Goal: Task Accomplishment & Management: Use online tool/utility

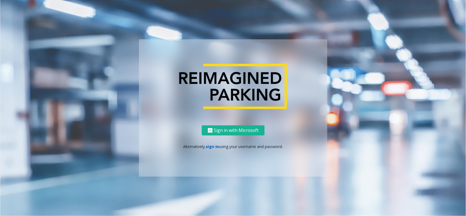
click at [215, 146] on link "sign in" at bounding box center [212, 146] width 13 height 5
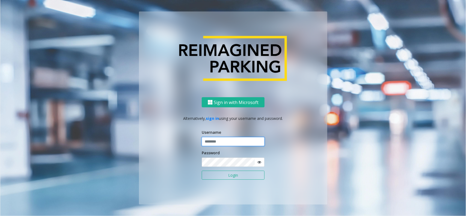
click at [219, 138] on input "text" at bounding box center [233, 141] width 63 height 9
type input "*******"
click at [202, 171] on button "Login" at bounding box center [233, 175] width 63 height 9
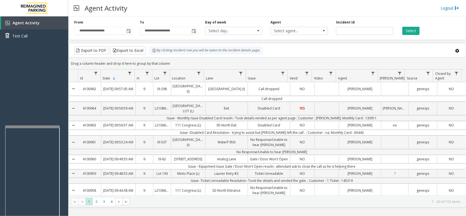
click at [34, 126] on div at bounding box center [32, 127] width 55 height 2
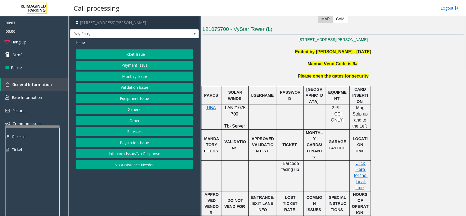
scroll to position [137, 0]
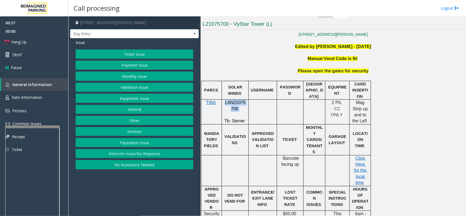
drag, startPoint x: 224, startPoint y: 103, endPoint x: 239, endPoint y: 107, distance: 15.9
click at [239, 107] on p "LAN21075700" at bounding box center [235, 106] width 23 height 12
copy p "LAN21075700"
drag, startPoint x: 129, startPoint y: 155, endPoint x: 102, endPoint y: 147, distance: 28.5
click at [129, 155] on button "Intercom Issue/No Response" at bounding box center [135, 153] width 118 height 9
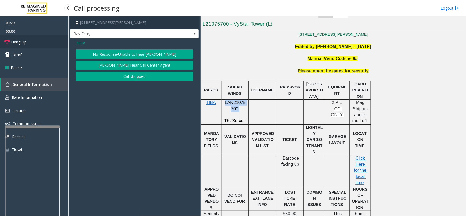
click at [24, 40] on span "Hang Up" at bounding box center [18, 42] width 15 height 6
click at [104, 53] on button "No Response/Unable to hear [PERSON_NAME]" at bounding box center [135, 53] width 118 height 9
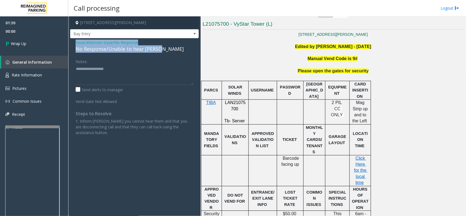
drag, startPoint x: 75, startPoint y: 42, endPoint x: 166, endPoint y: 49, distance: 91.0
click at [166, 49] on div "Issue - Intercom Issue/No Response No Response/Unable to hear [PERSON_NAME] Not…" at bounding box center [134, 89] width 129 height 103
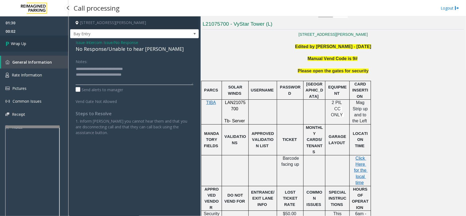
type textarea "**********"
click at [39, 40] on link "Wrap Up" at bounding box center [34, 44] width 68 height 16
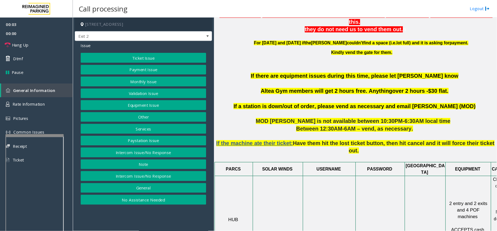
scroll to position [239, 0]
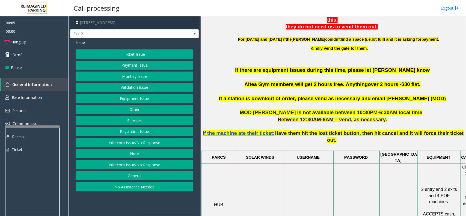
click at [234, 116] on p "Between 12:30AM-6AM – vend, as necessary." at bounding box center [333, 119] width 261 height 7
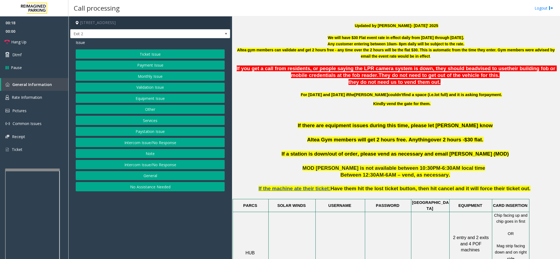
scroll to position [198, 0]
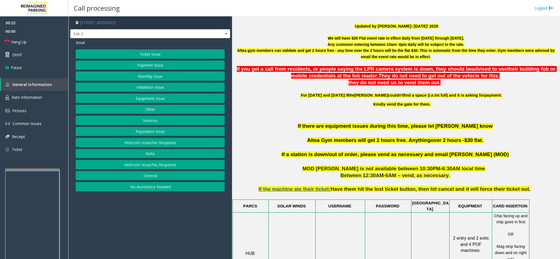
click at [152, 53] on button "Ticket Issue" at bounding box center [150, 53] width 149 height 9
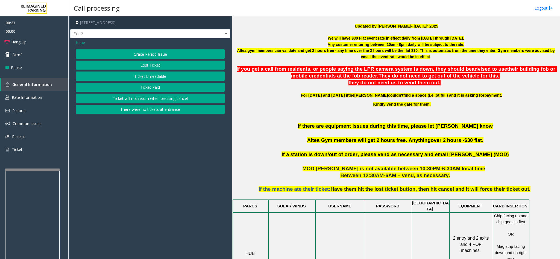
click at [137, 75] on button "Ticket Unreadable" at bounding box center [150, 76] width 149 height 9
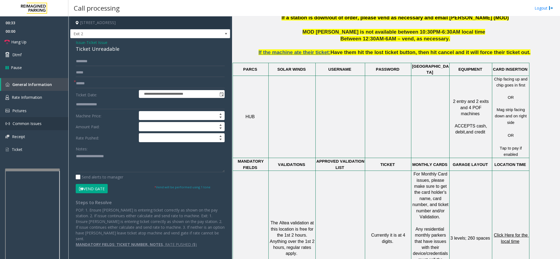
scroll to position [321, 0]
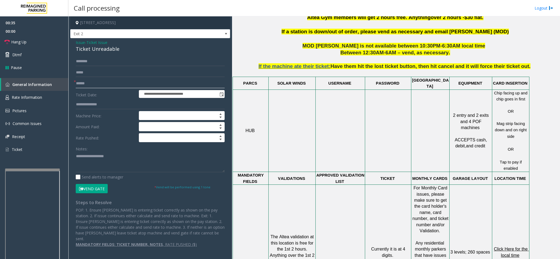
click at [90, 83] on input "text" at bounding box center [150, 83] width 149 height 9
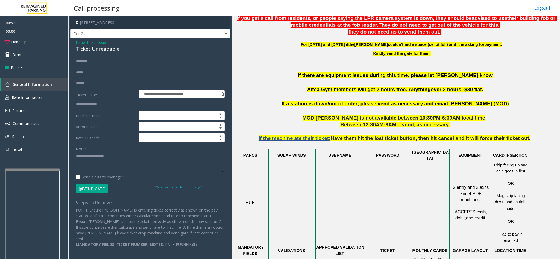
scroll to position [362, 0]
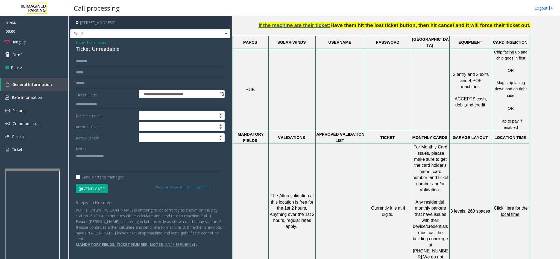
click at [100, 82] on input "text" at bounding box center [150, 83] width 149 height 9
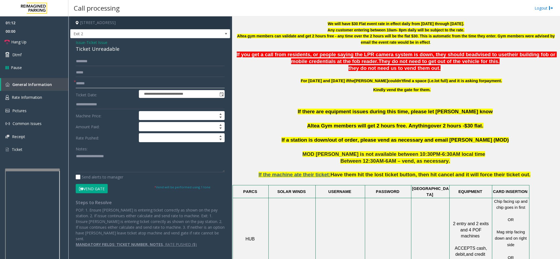
scroll to position [198, 0]
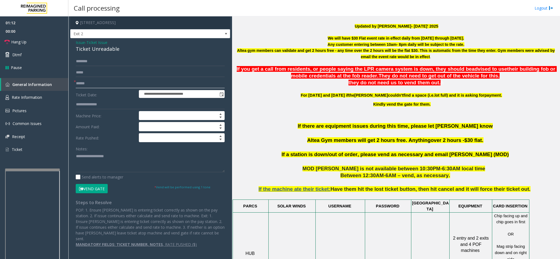
type input "******"
click at [101, 61] on input "text" at bounding box center [150, 61] width 149 height 9
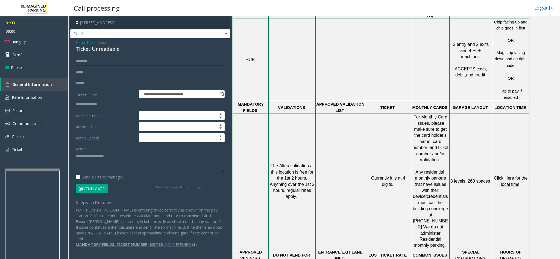
scroll to position [403, 0]
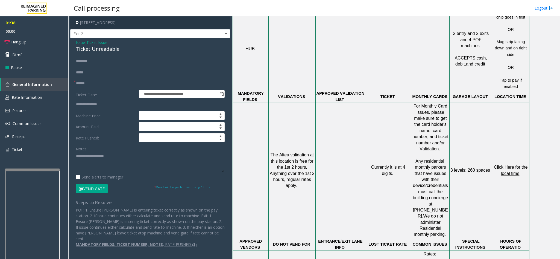
click at [139, 165] on textarea at bounding box center [150, 162] width 149 height 20
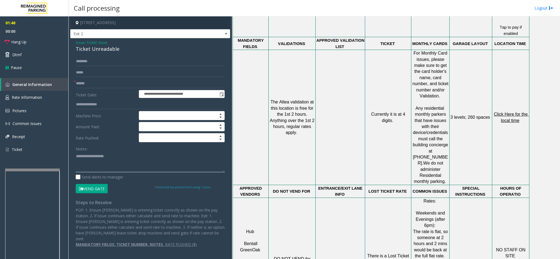
scroll to position [444, 0]
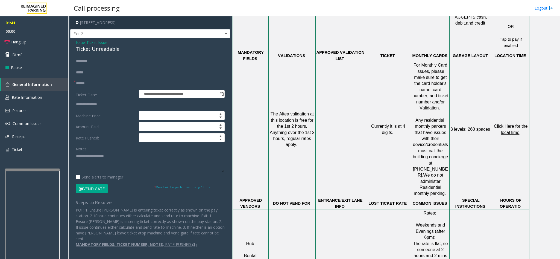
click at [466, 124] on span "Click Here for the local time" at bounding box center [511, 129] width 35 height 11
click at [100, 66] on form "**********" at bounding box center [150, 125] width 149 height 136
click at [101, 60] on input "text" at bounding box center [150, 61] width 149 height 9
click at [87, 43] on span "- Ticket Issue" at bounding box center [96, 42] width 22 height 5
click at [83, 42] on span "Issue" at bounding box center [80, 43] width 9 height 6
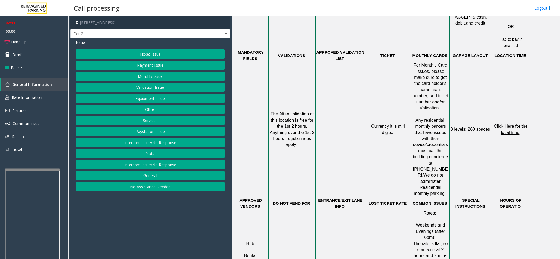
click at [145, 85] on button "Validation Issue" at bounding box center [150, 87] width 149 height 9
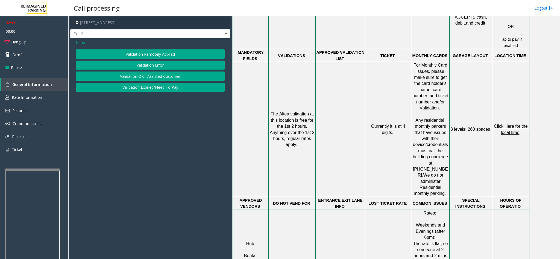
click at [142, 67] on button "Validation Error" at bounding box center [150, 65] width 149 height 9
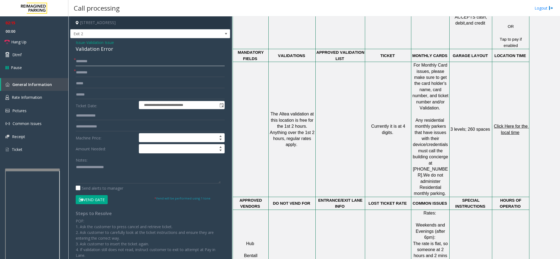
click at [97, 66] on input "text" at bounding box center [150, 61] width 149 height 9
type input "*****"
click at [99, 75] on input "text" at bounding box center [150, 72] width 149 height 9
click at [99, 198] on button "Vend Gate" at bounding box center [92, 199] width 32 height 9
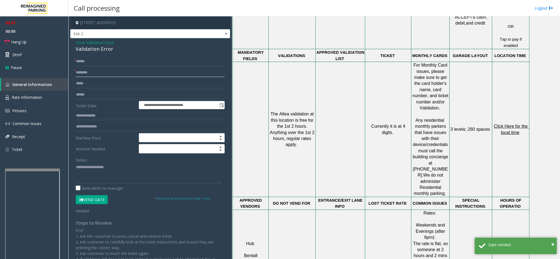
click at [93, 71] on input "text" at bounding box center [150, 72] width 149 height 9
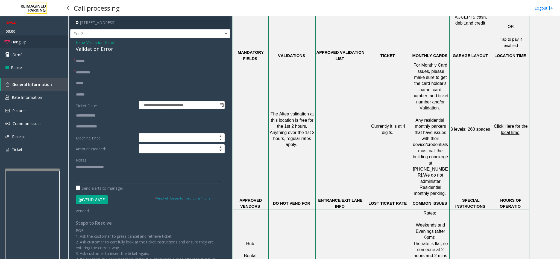
type input "*********"
click at [29, 39] on link "Hang Up" at bounding box center [34, 42] width 68 height 13
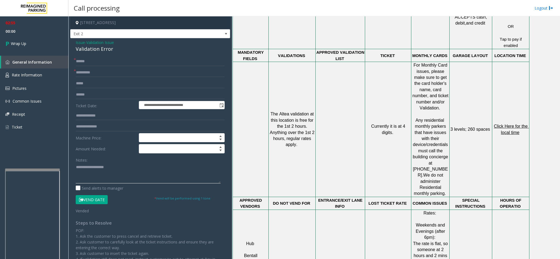
click at [105, 172] on textarea at bounding box center [148, 173] width 145 height 20
drag, startPoint x: 76, startPoint y: 42, endPoint x: 118, endPoint y: 49, distance: 42.3
click at [118, 49] on div "Issue - Validation Issue Validation Error" at bounding box center [150, 46] width 149 height 13
click at [122, 174] on textarea at bounding box center [148, 173] width 145 height 20
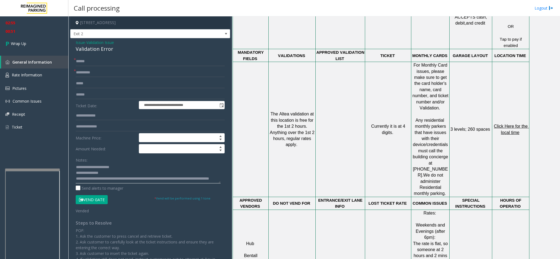
click at [199, 174] on textarea at bounding box center [148, 173] width 145 height 20
click at [124, 181] on textarea at bounding box center [148, 173] width 145 height 20
type textarea "**********"
click at [22, 40] on link "Wrap Up" at bounding box center [34, 44] width 68 height 16
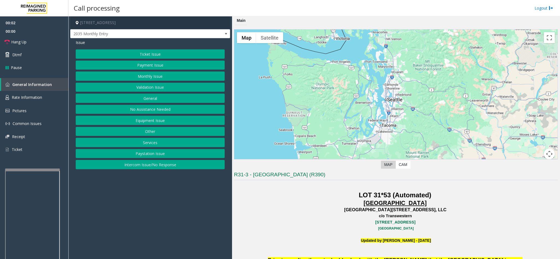
click at [298, 216] on p "c/o Transwestern" at bounding box center [396, 216] width 324 height 6
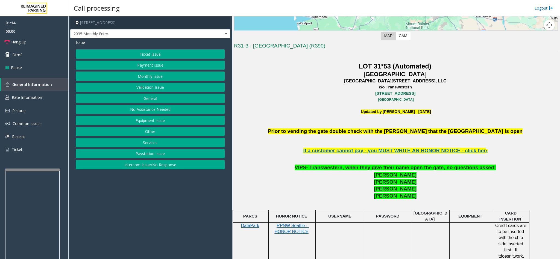
scroll to position [82, 0]
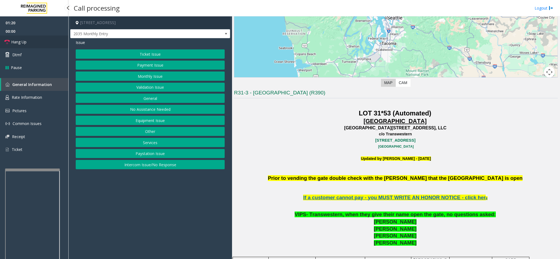
click at [24, 44] on span "Hang Up" at bounding box center [18, 42] width 15 height 6
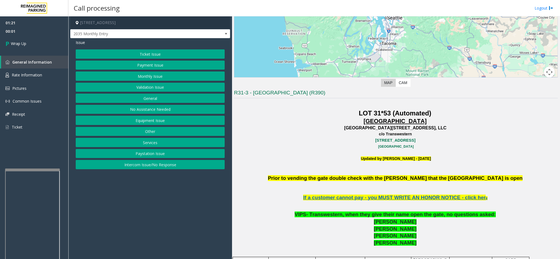
click at [155, 125] on button "Equipment Issue" at bounding box center [150, 120] width 149 height 9
click at [81, 42] on span "Issue" at bounding box center [80, 43] width 9 height 6
click at [138, 81] on button "Monthly Issue" at bounding box center [150, 76] width 149 height 9
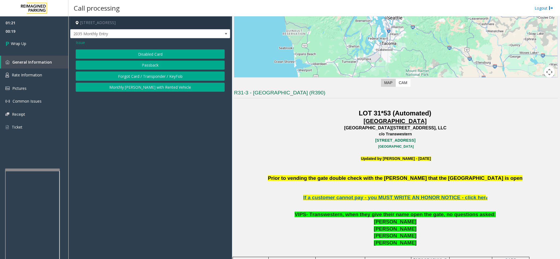
click at [77, 45] on span "Issue" at bounding box center [80, 43] width 9 height 6
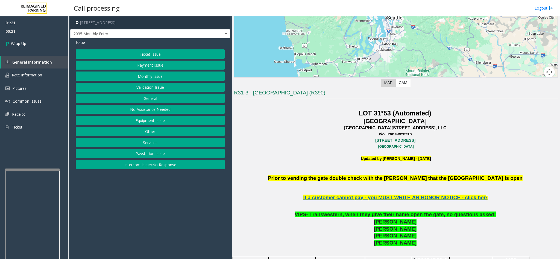
click at [152, 122] on button "Equipment Issue" at bounding box center [150, 120] width 149 height 9
click at [137, 98] on button "Gate / Door Won't Open" at bounding box center [150, 98] width 149 height 9
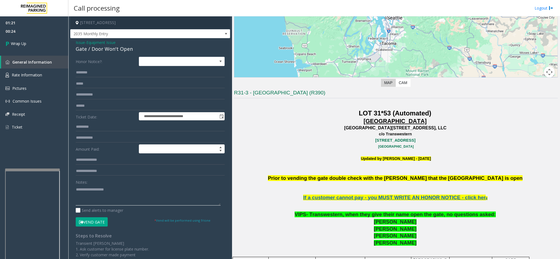
click at [104, 193] on textarea at bounding box center [148, 195] width 145 height 20
type textarea "*"
drag, startPoint x: 76, startPoint y: 43, endPoint x: 133, endPoint y: 52, distance: 57.1
click at [133, 52] on div "Issue - Equipment Issue Gate / Door Won't Open" at bounding box center [150, 46] width 149 height 13
click at [75, 43] on div "**********" at bounding box center [150, 170] width 160 height 265
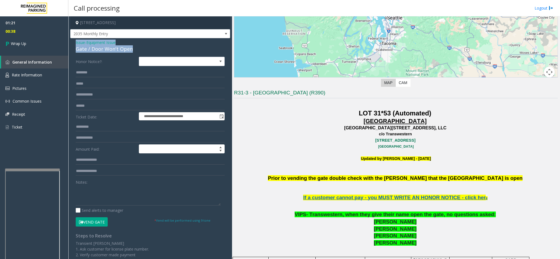
drag, startPoint x: 75, startPoint y: 43, endPoint x: 138, endPoint y: 51, distance: 63.6
click at [138, 51] on div "**********" at bounding box center [150, 170] width 160 height 265
click at [131, 193] on textarea at bounding box center [148, 195] width 145 height 20
click at [120, 197] on textarea at bounding box center [148, 195] width 145 height 20
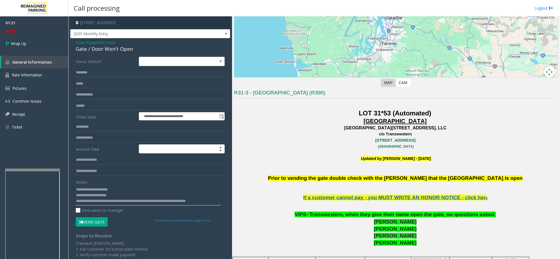
scroll to position [4, 0]
type textarea "**********"
click at [25, 44] on span "Wrap Up" at bounding box center [18, 44] width 15 height 6
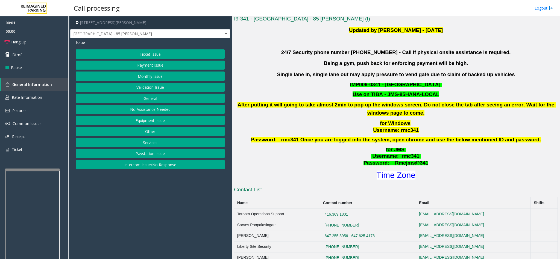
scroll to position [164, 0]
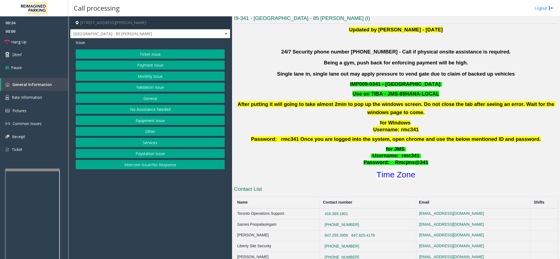
click at [158, 144] on button "Services" at bounding box center [150, 142] width 149 height 9
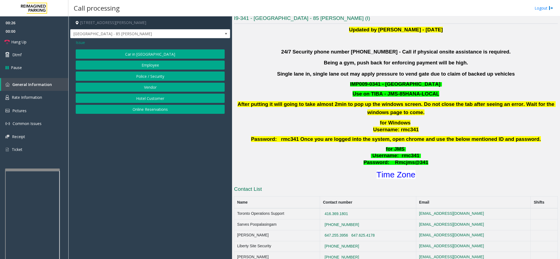
click at [160, 90] on button "Vendor" at bounding box center [150, 87] width 149 height 9
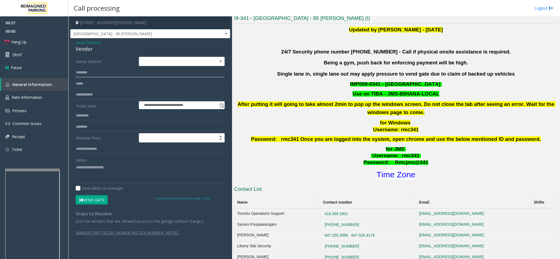
click at [90, 75] on input "text" at bounding box center [150, 72] width 149 height 9
type input "****"
click at [93, 198] on button "Vend Gate" at bounding box center [92, 199] width 32 height 9
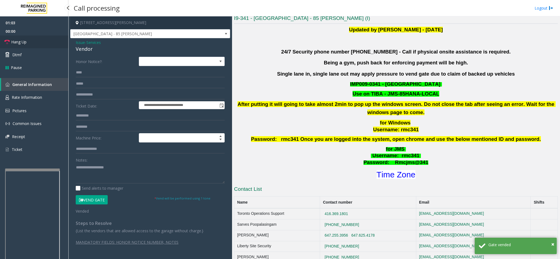
click at [44, 39] on link "Hang Up" at bounding box center [34, 42] width 68 height 13
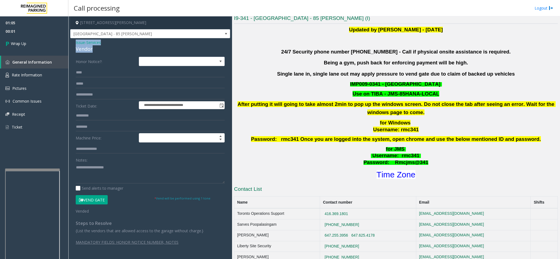
drag, startPoint x: 76, startPoint y: 42, endPoint x: 97, endPoint y: 51, distance: 22.4
click at [97, 51] on div "Issue - Services Vendor" at bounding box center [150, 46] width 149 height 13
copy div "Issue - Services Vendor"
click at [95, 176] on textarea at bounding box center [150, 173] width 149 height 20
type textarea "**********"
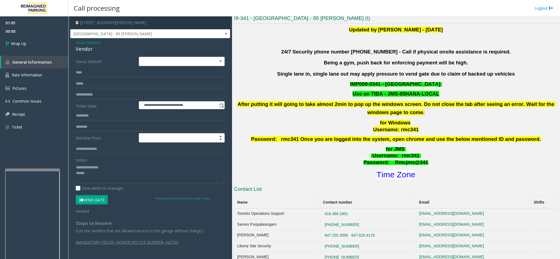
click at [79, 44] on span "Issue" at bounding box center [80, 43] width 9 height 6
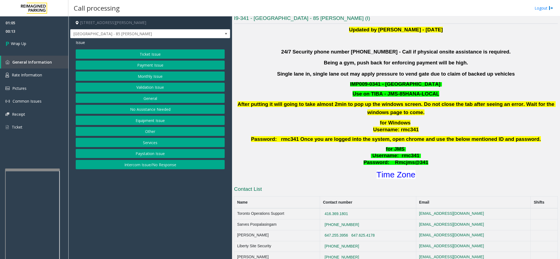
drag, startPoint x: 158, startPoint y: 143, endPoint x: 150, endPoint y: 135, distance: 11.6
click at [158, 143] on button "Services" at bounding box center [150, 142] width 149 height 9
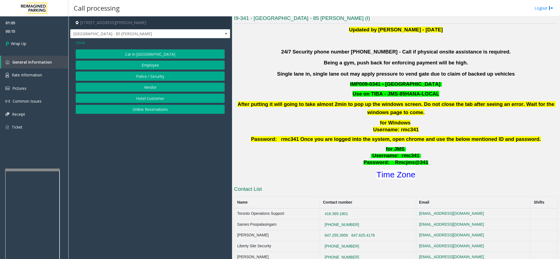
click at [170, 75] on button "Police / Security" at bounding box center [150, 76] width 149 height 9
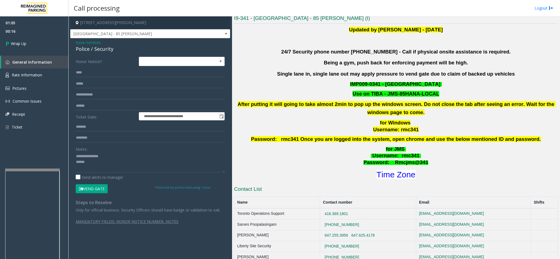
click at [93, 78] on form "**********" at bounding box center [150, 125] width 149 height 137
click at [90, 165] on textarea at bounding box center [150, 162] width 149 height 20
type textarea "**********"
click at [89, 42] on span "Services" at bounding box center [93, 43] width 14 height 6
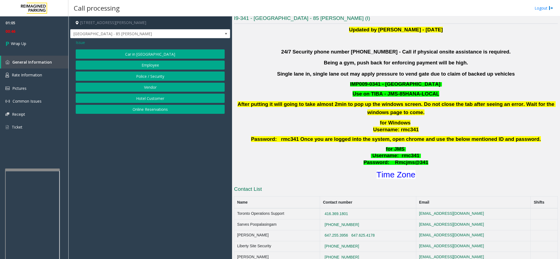
click at [81, 42] on span "Issue" at bounding box center [80, 43] width 9 height 6
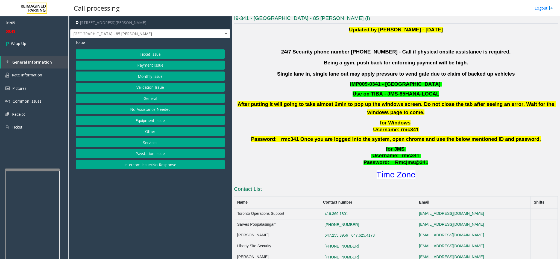
click at [142, 146] on button "Services" at bounding box center [150, 142] width 149 height 9
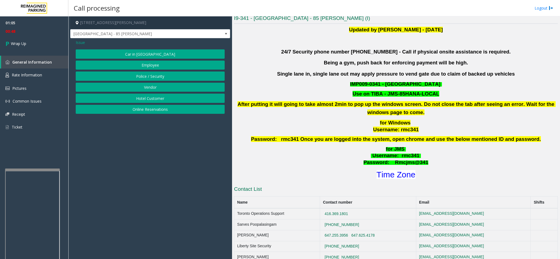
click at [142, 89] on button "Vendor" at bounding box center [150, 87] width 149 height 9
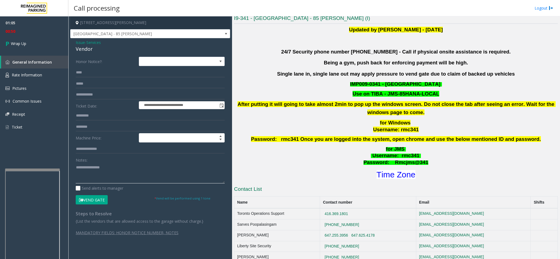
click at [93, 176] on textarea at bounding box center [150, 173] width 149 height 20
type textarea "**********"
click at [40, 40] on link "Wrap Up" at bounding box center [34, 44] width 68 height 16
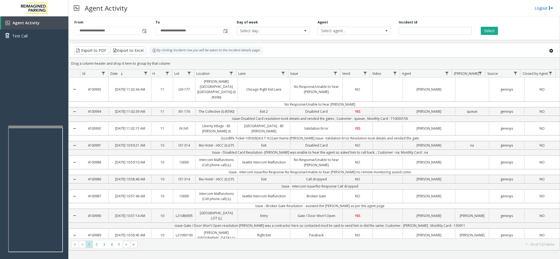
click at [547, 5] on link "Logout" at bounding box center [543, 8] width 19 height 6
